Goal: Task Accomplishment & Management: Manage account settings

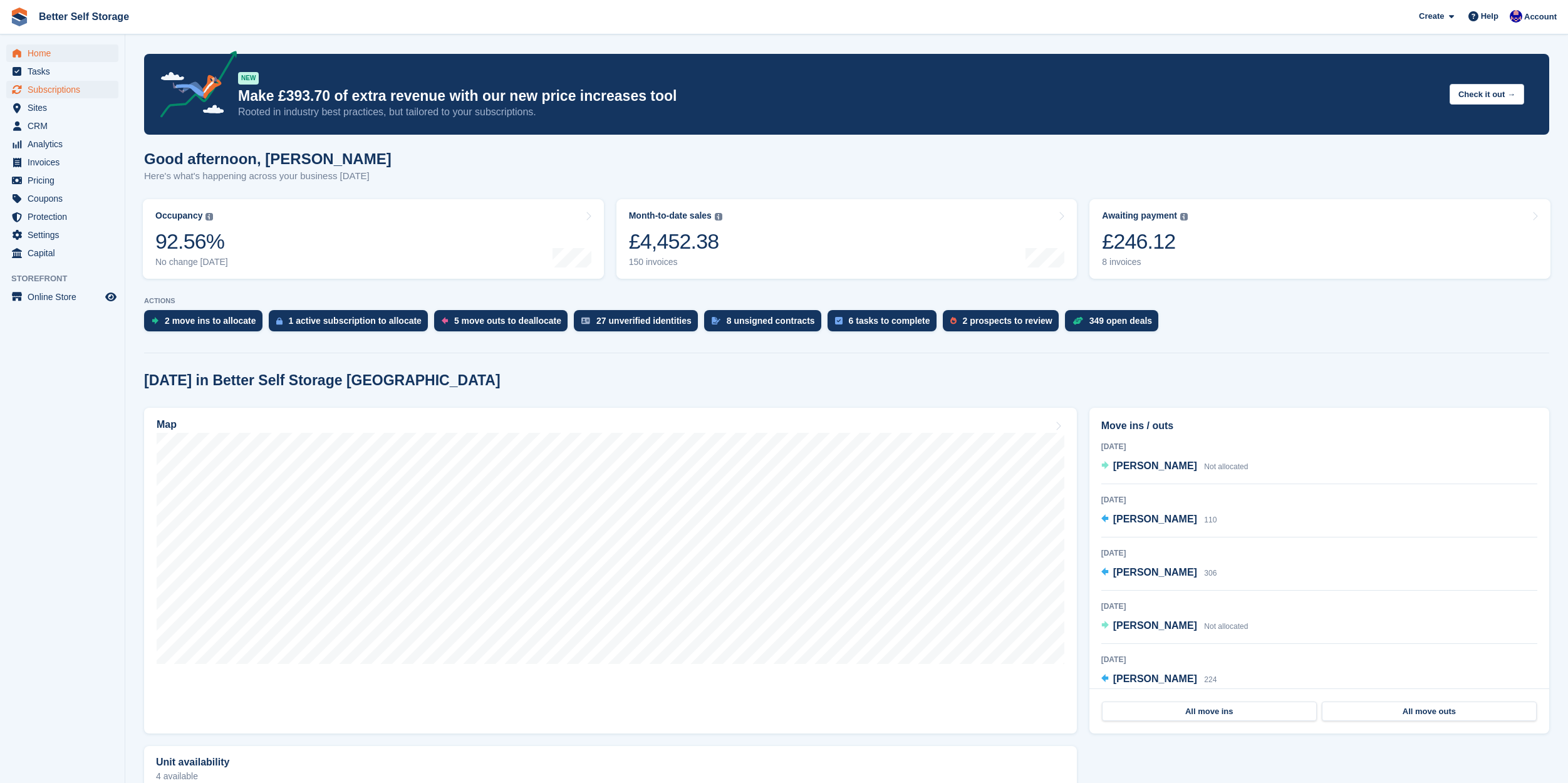
click at [80, 89] on span "Subscriptions" at bounding box center [65, 89] width 75 height 17
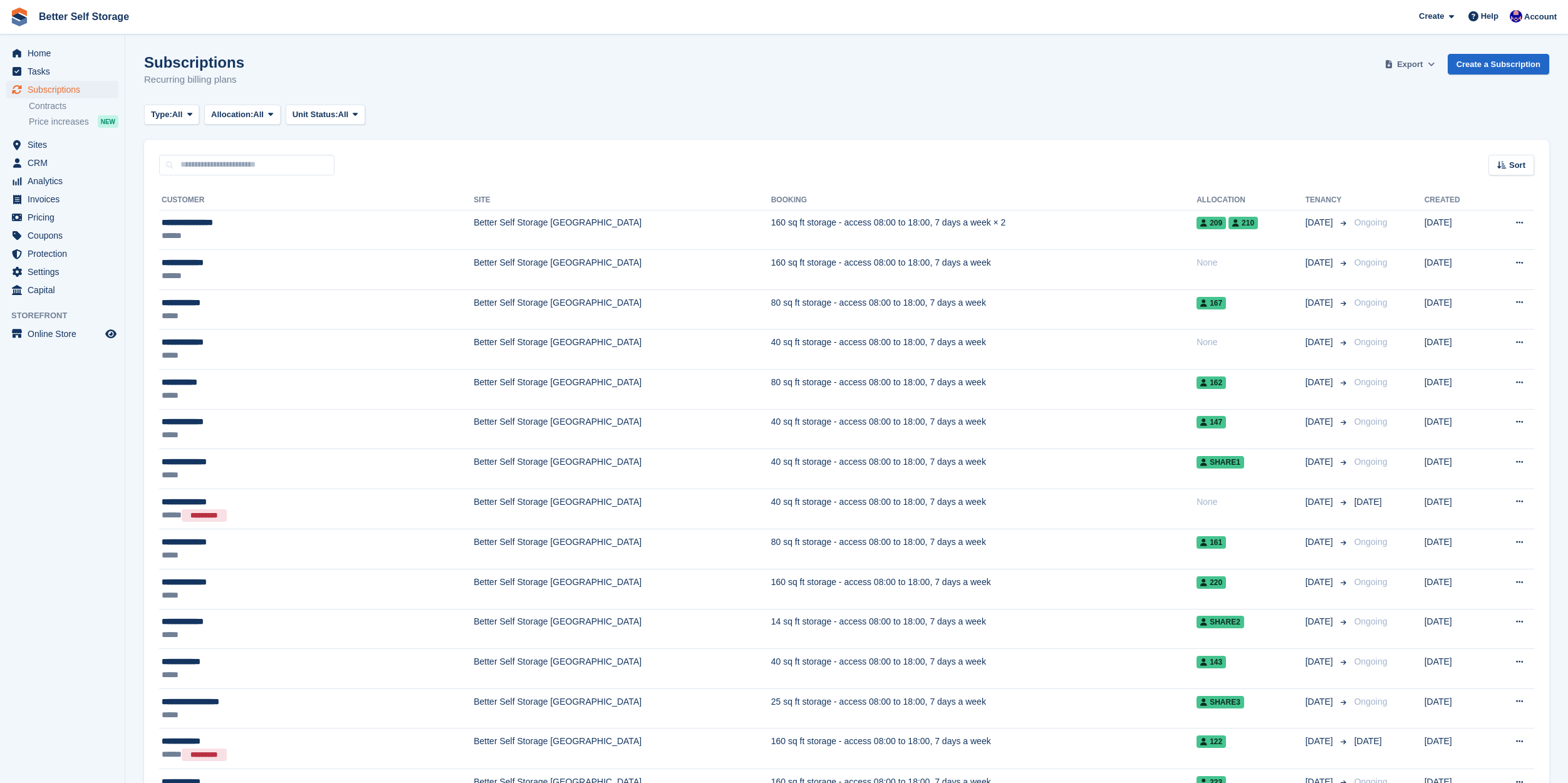
click at [1422, 63] on button "Export" at bounding box center [1410, 64] width 55 height 20
click at [1353, 161] on div "Start Export" at bounding box center [1361, 161] width 47 height 12
click at [248, 162] on input "text" at bounding box center [246, 165] width 175 height 20
type input "****"
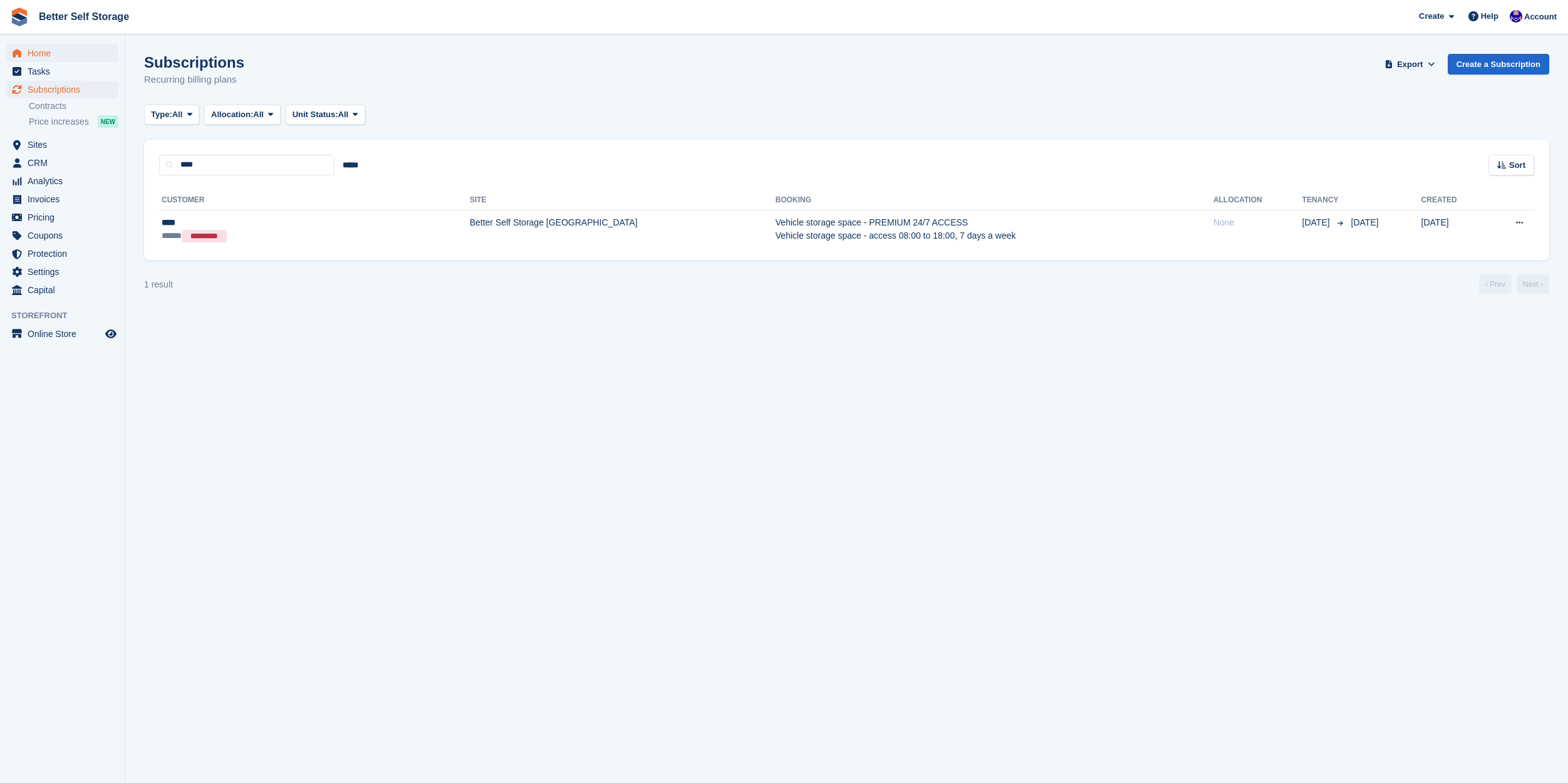
click at [33, 51] on span "Home" at bounding box center [65, 53] width 75 height 17
